Goal: Task Accomplishment & Management: Use online tool/utility

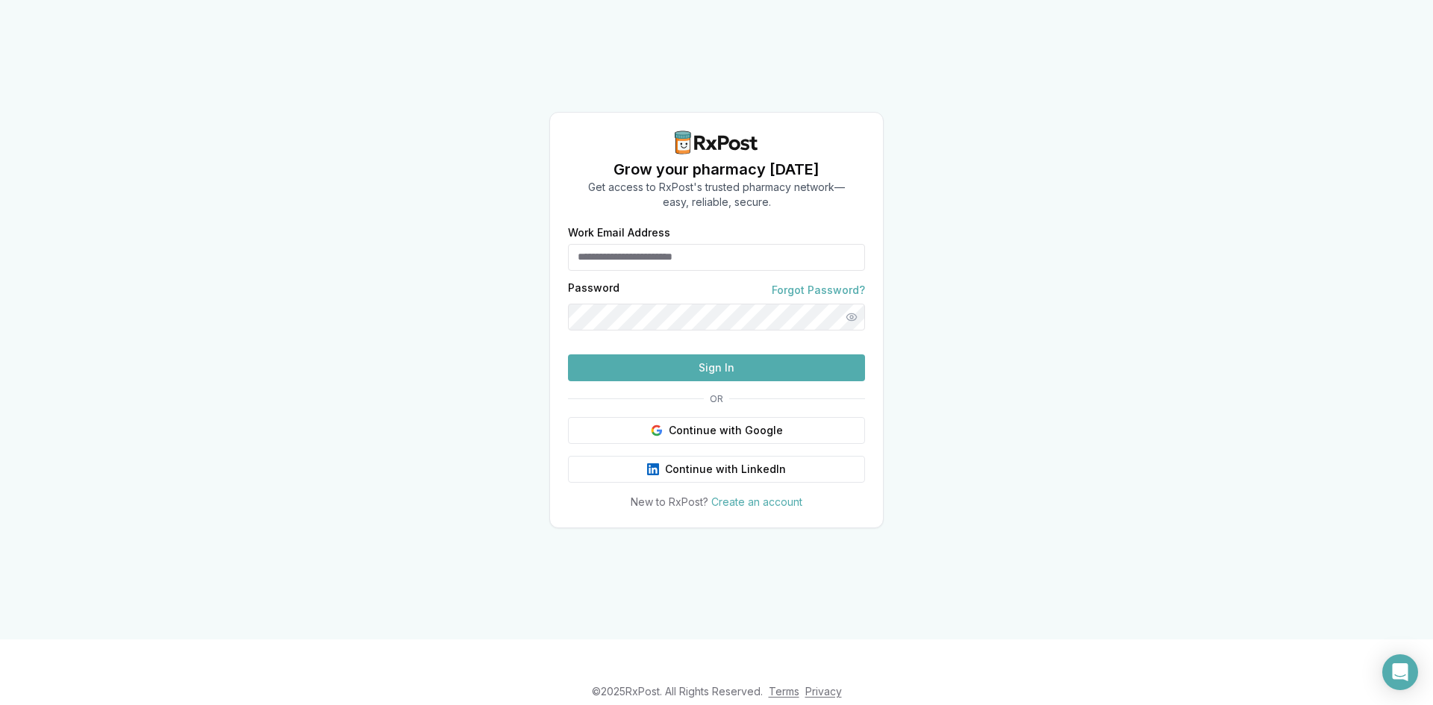
click at [602, 244] on input "Work Email Address" at bounding box center [716, 257] width 297 height 27
type input "*"
type input "**********"
click at [730, 381] on button "Sign In" at bounding box center [716, 368] width 297 height 27
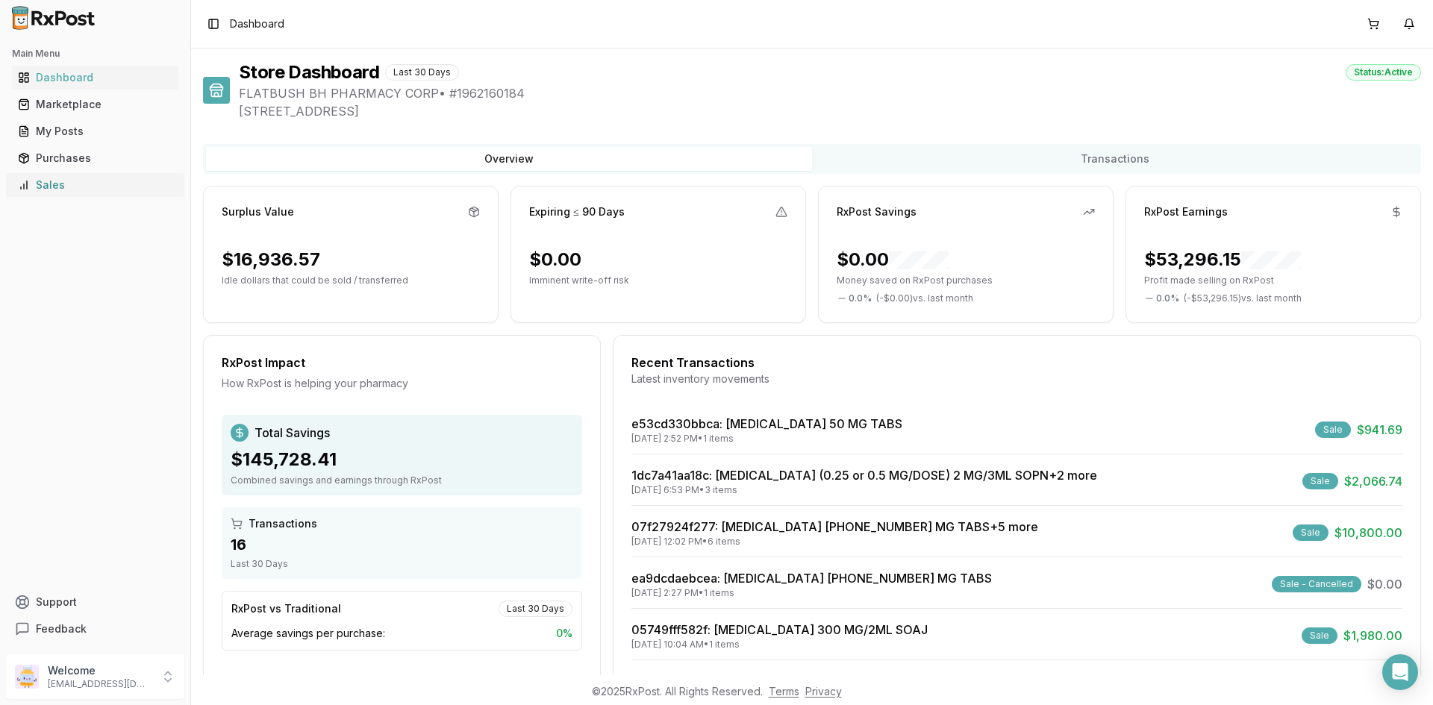
click at [90, 192] on div "Sales" at bounding box center [95, 185] width 155 height 15
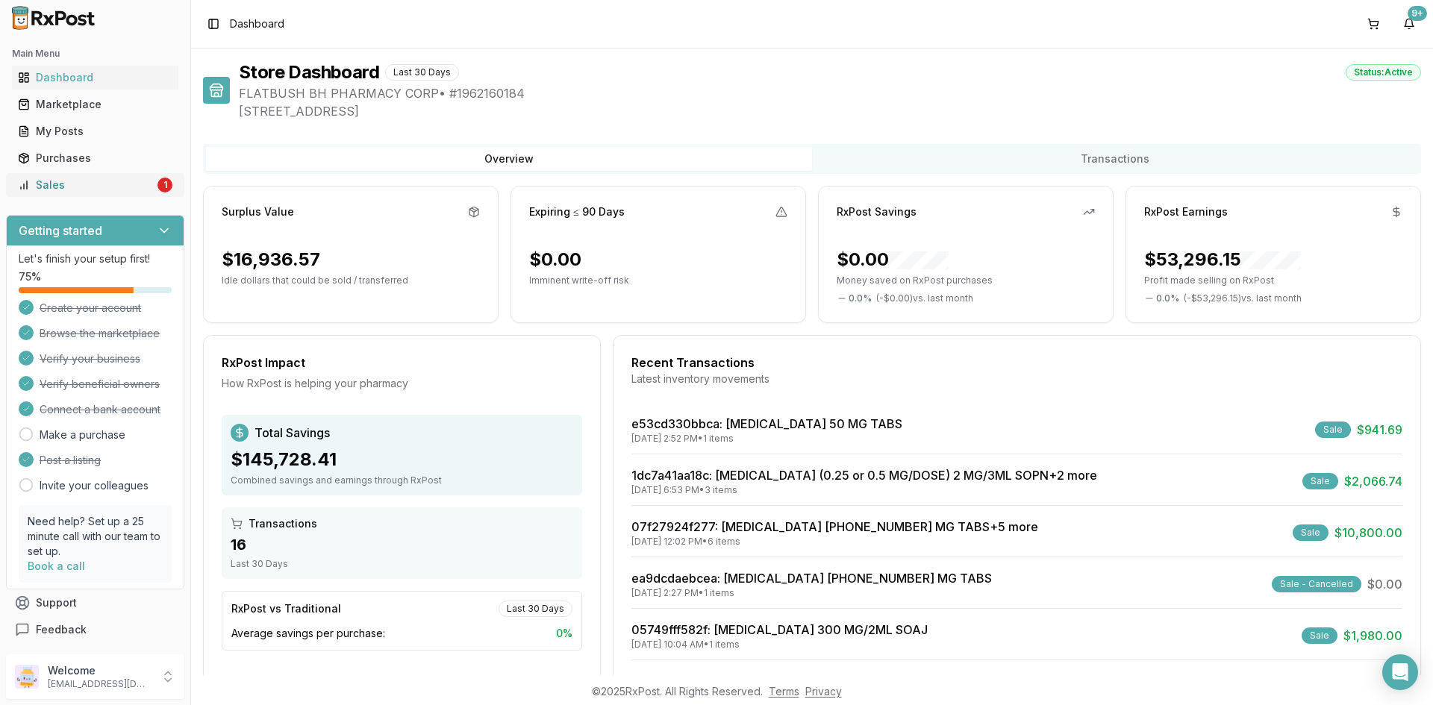
click at [109, 176] on link "Sales 1" at bounding box center [95, 185] width 166 height 27
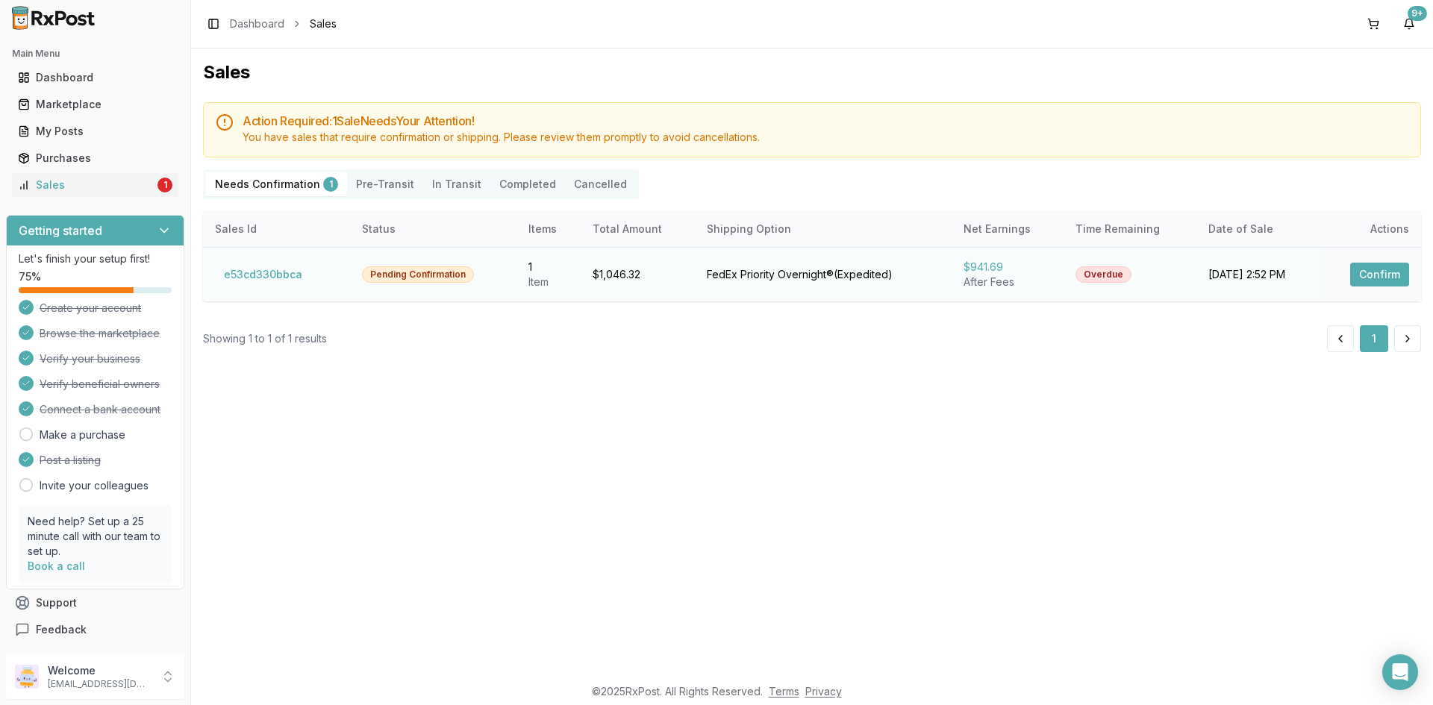
click at [1362, 280] on button "Confirm" at bounding box center [1379, 275] width 59 height 24
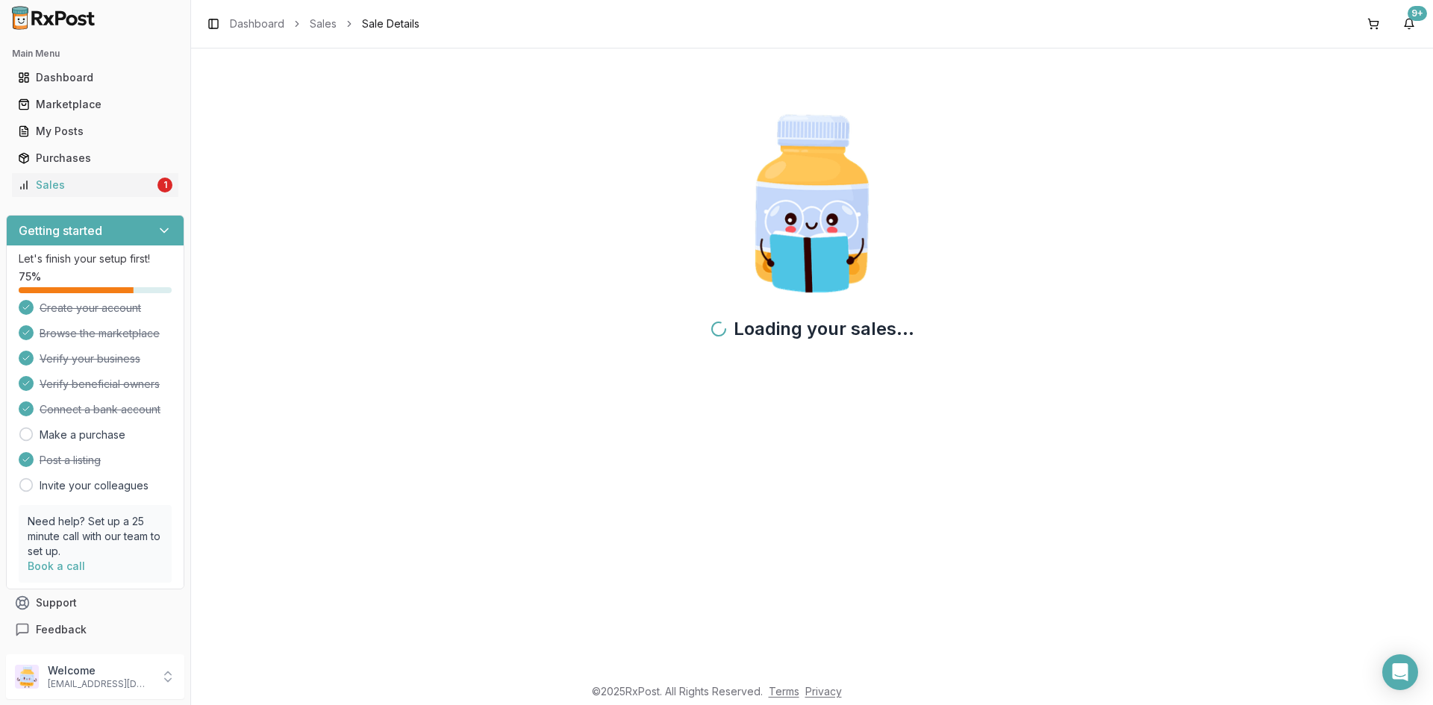
click at [1398, 278] on div "Loading your sales..." at bounding box center [812, 233] width 1218 height 346
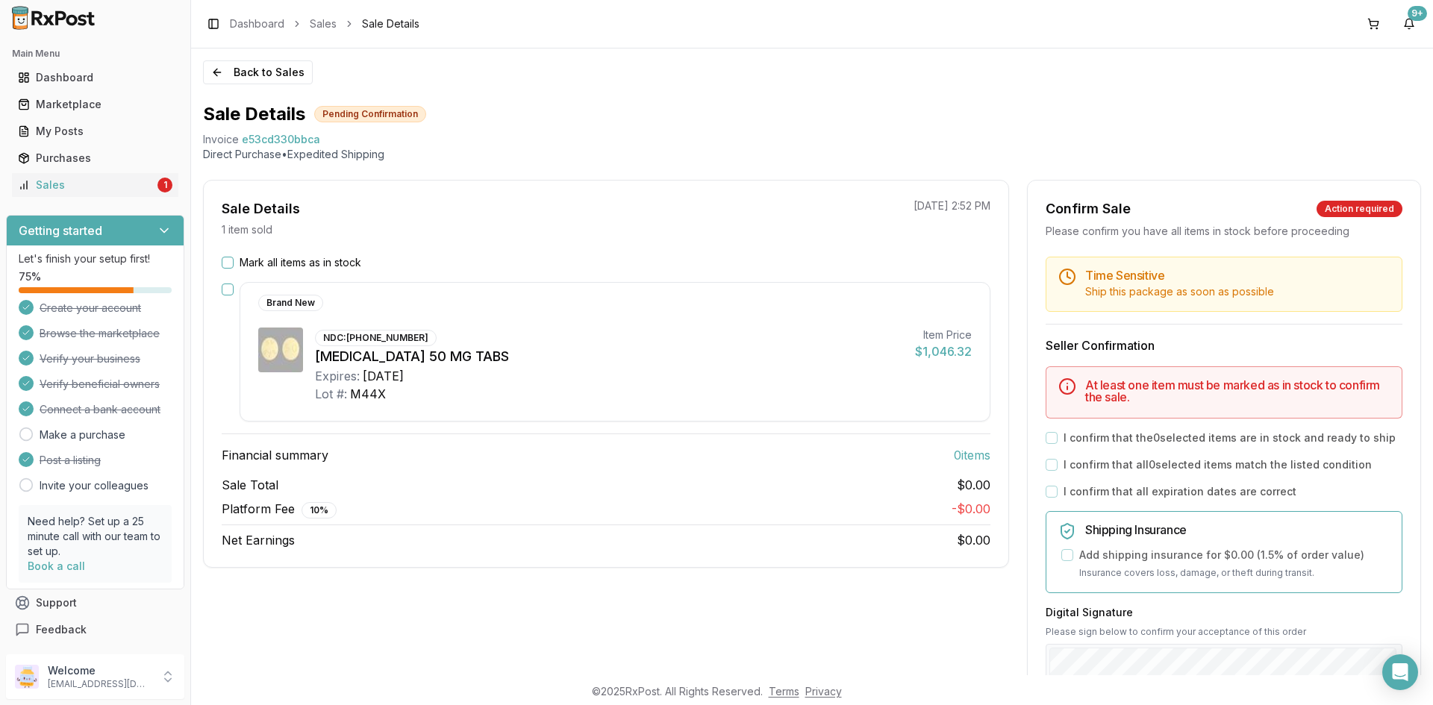
click at [226, 263] on button "Mark all items as in stock" at bounding box center [228, 263] width 12 height 12
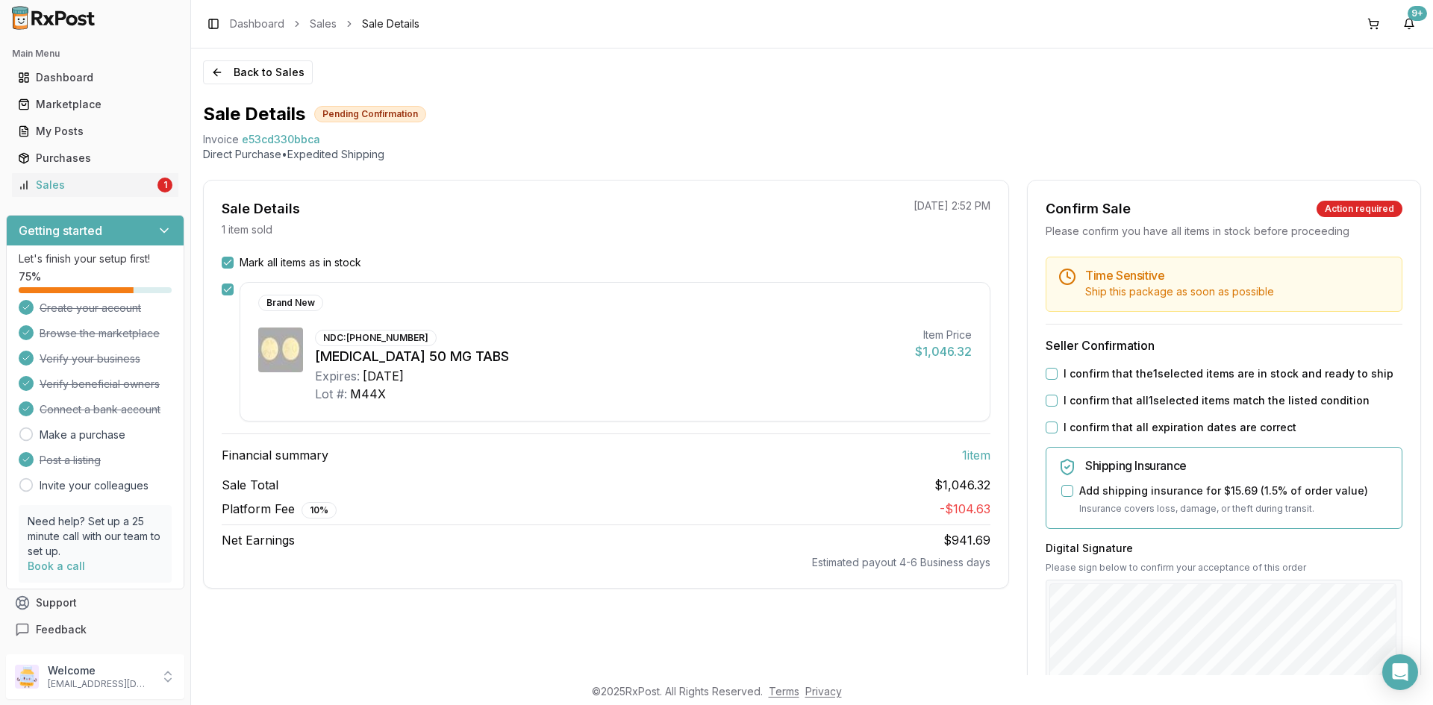
click at [1048, 372] on button "I confirm that the 1 selected items are in stock and ready to ship" at bounding box center [1052, 374] width 12 height 12
click at [1050, 402] on button "I confirm that all 1 selected items match the listed condition" at bounding box center [1052, 401] width 12 height 12
click at [1046, 427] on button "I confirm that all expiration dates are correct" at bounding box center [1052, 428] width 12 height 12
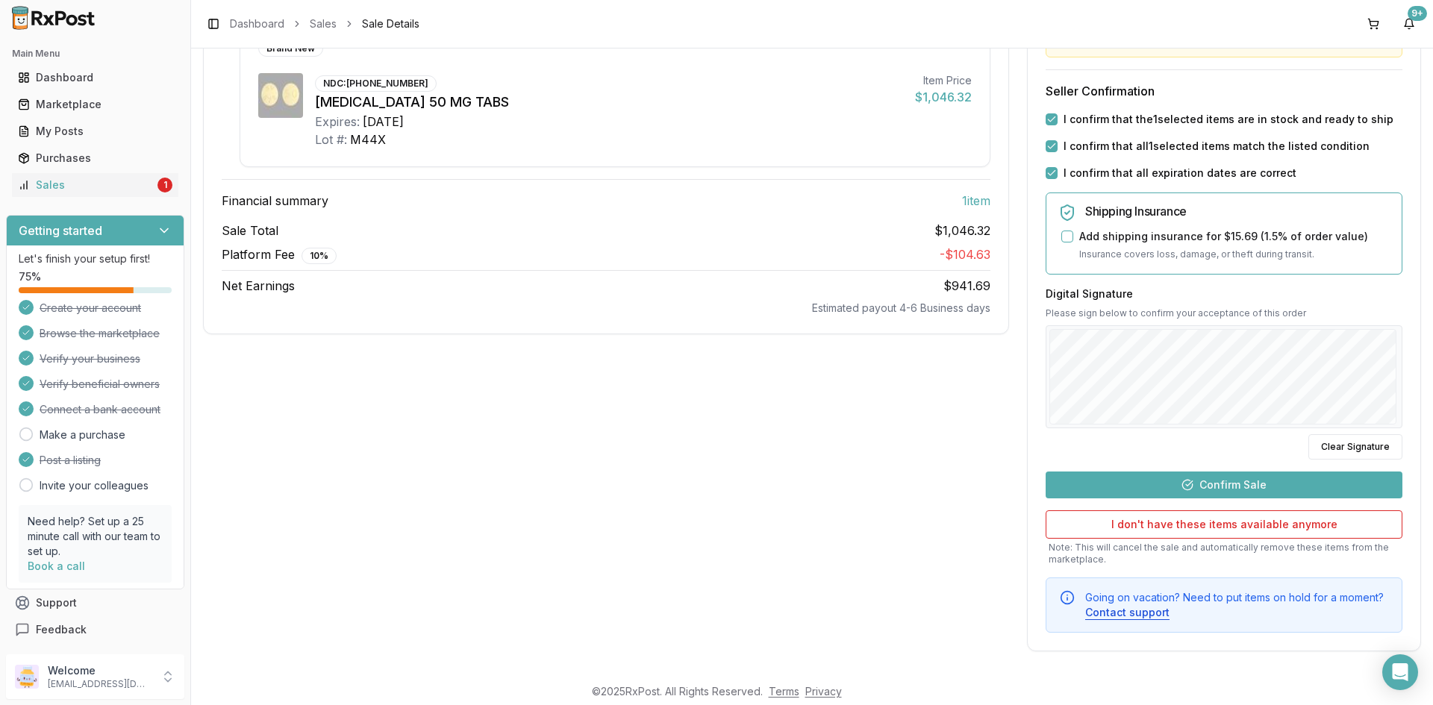
click at [1256, 476] on button "Confirm Sale" at bounding box center [1224, 485] width 357 height 27
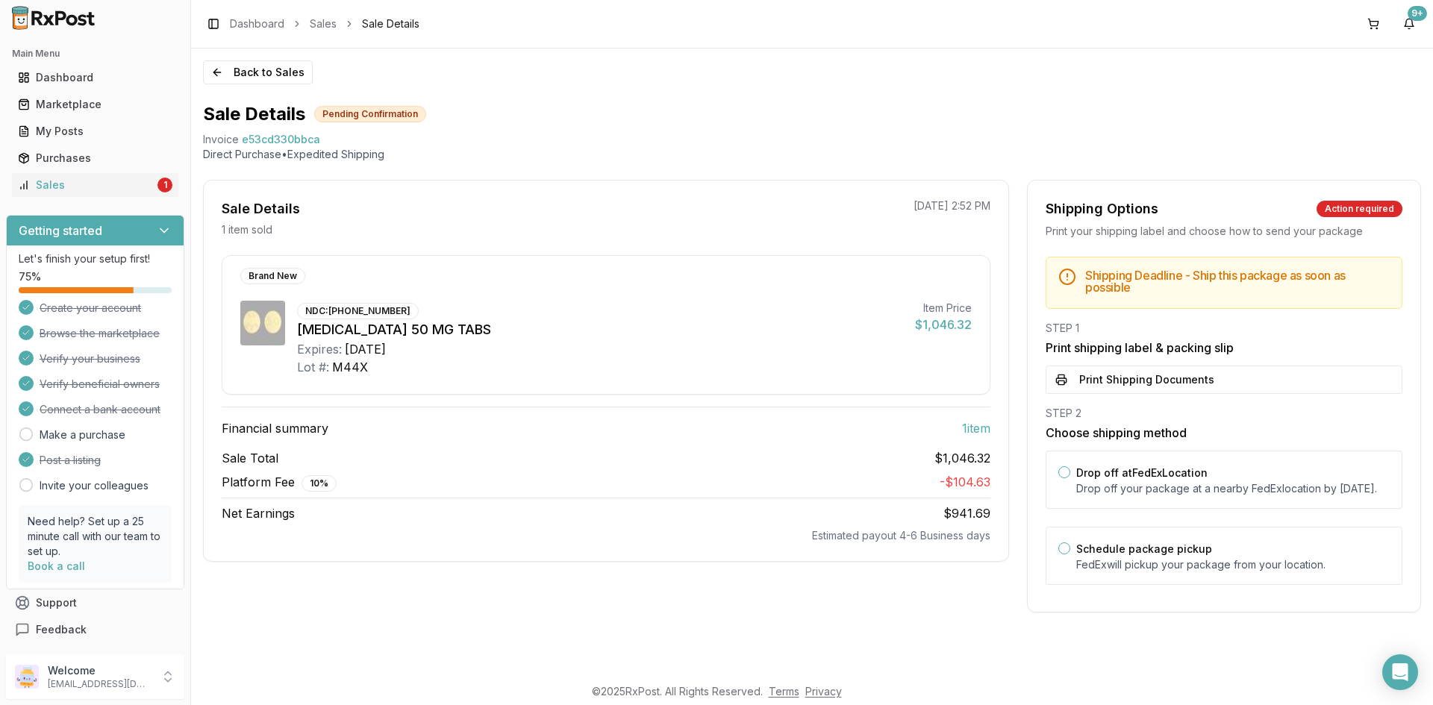
scroll to position [0, 0]
click at [1148, 381] on button "Print Shipping Documents" at bounding box center [1224, 380] width 357 height 28
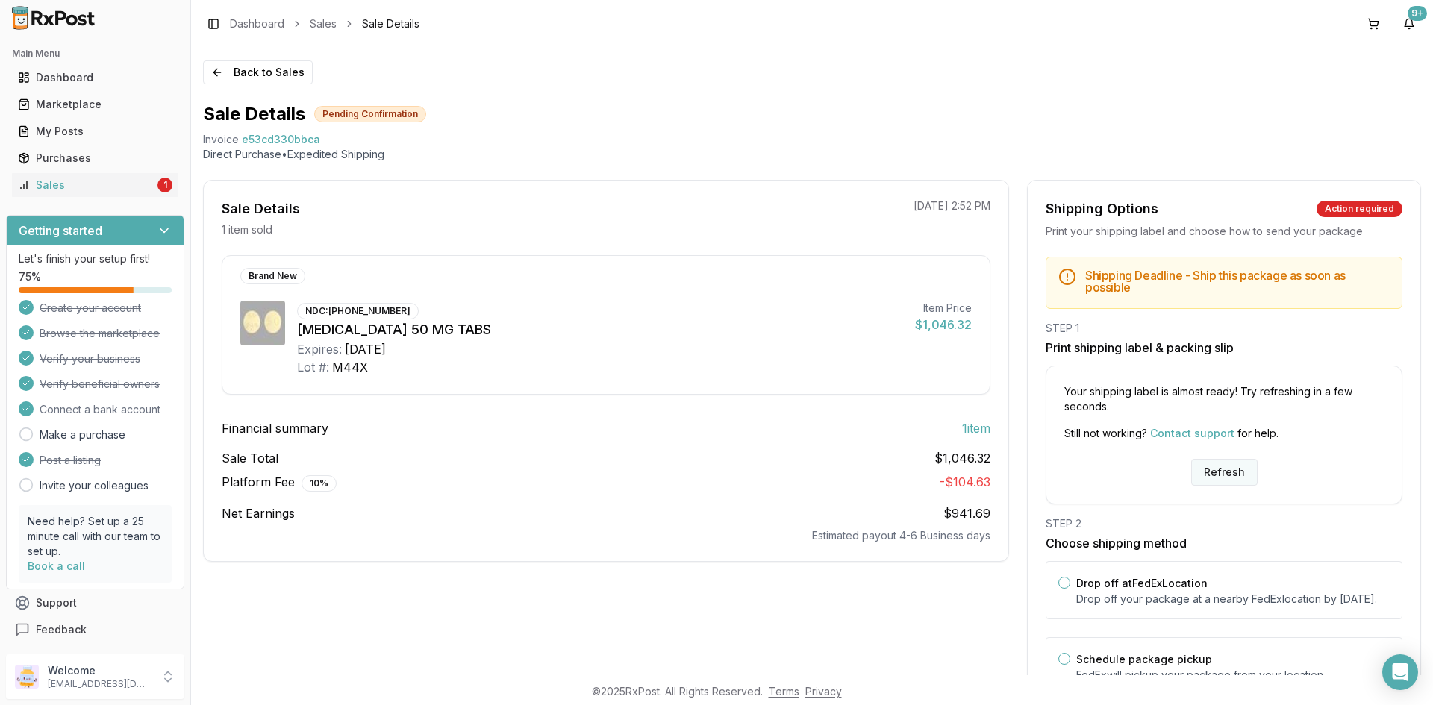
click at [1199, 467] on button "Refresh" at bounding box center [1224, 472] width 66 height 27
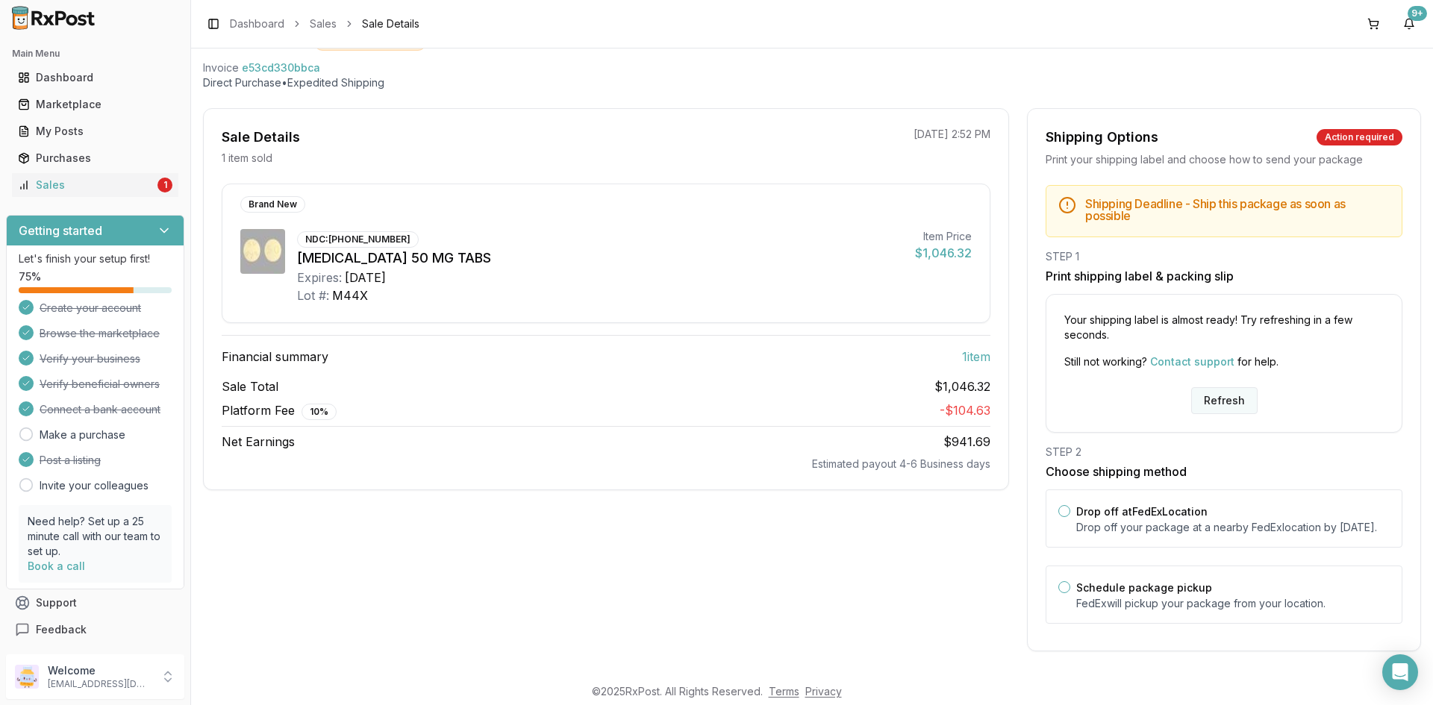
scroll to position [87, 0]
click at [1059, 505] on button "Drop off at FedEx Location" at bounding box center [1065, 511] width 12 height 12
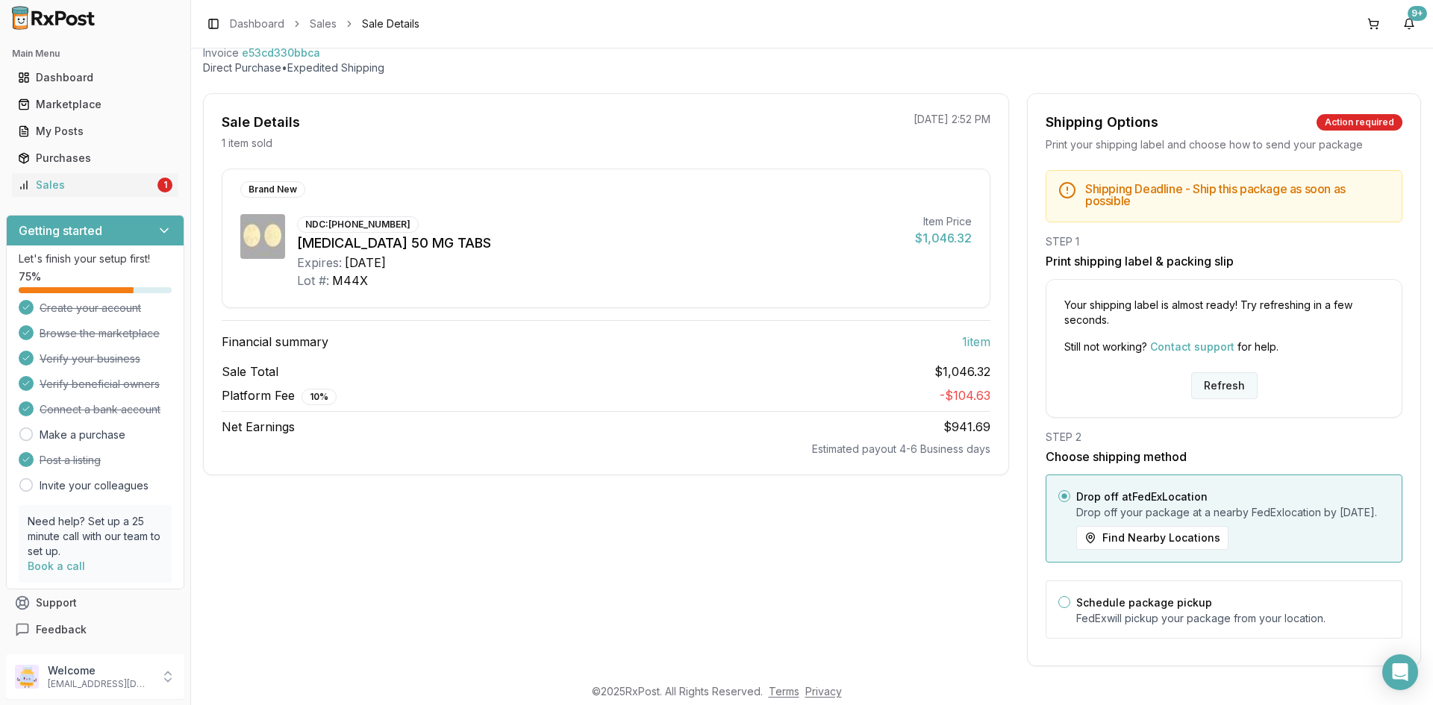
click at [1226, 387] on button "Refresh" at bounding box center [1224, 386] width 66 height 27
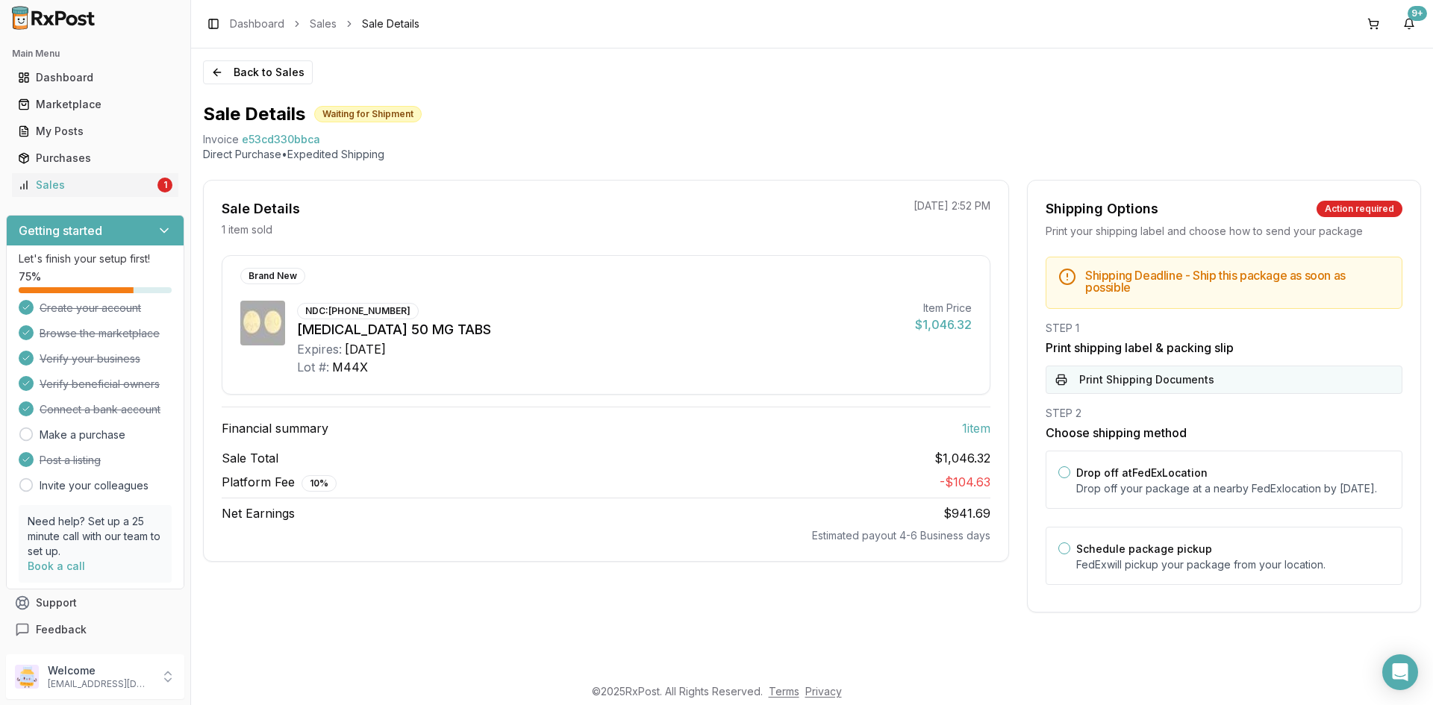
click at [1164, 380] on button "Print Shipping Documents" at bounding box center [1224, 380] width 357 height 28
click at [93, 187] on div "Sales" at bounding box center [86, 185] width 137 height 15
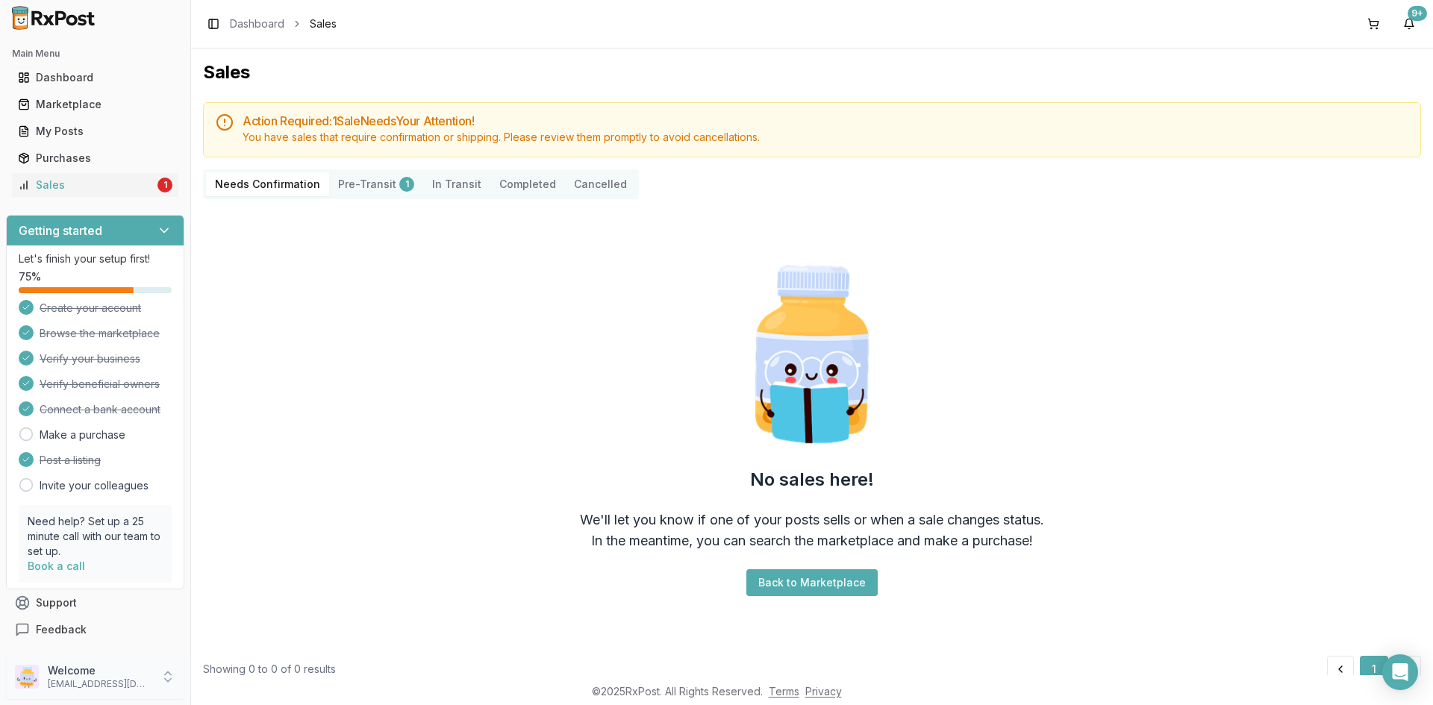
click at [152, 677] on div "Welcome [EMAIL_ADDRESS][DOMAIN_NAME]" at bounding box center [95, 677] width 178 height 45
click at [236, 683] on span "Sign Out" at bounding box center [271, 680] width 142 height 15
